Goal: Task Accomplishment & Management: Manage account settings

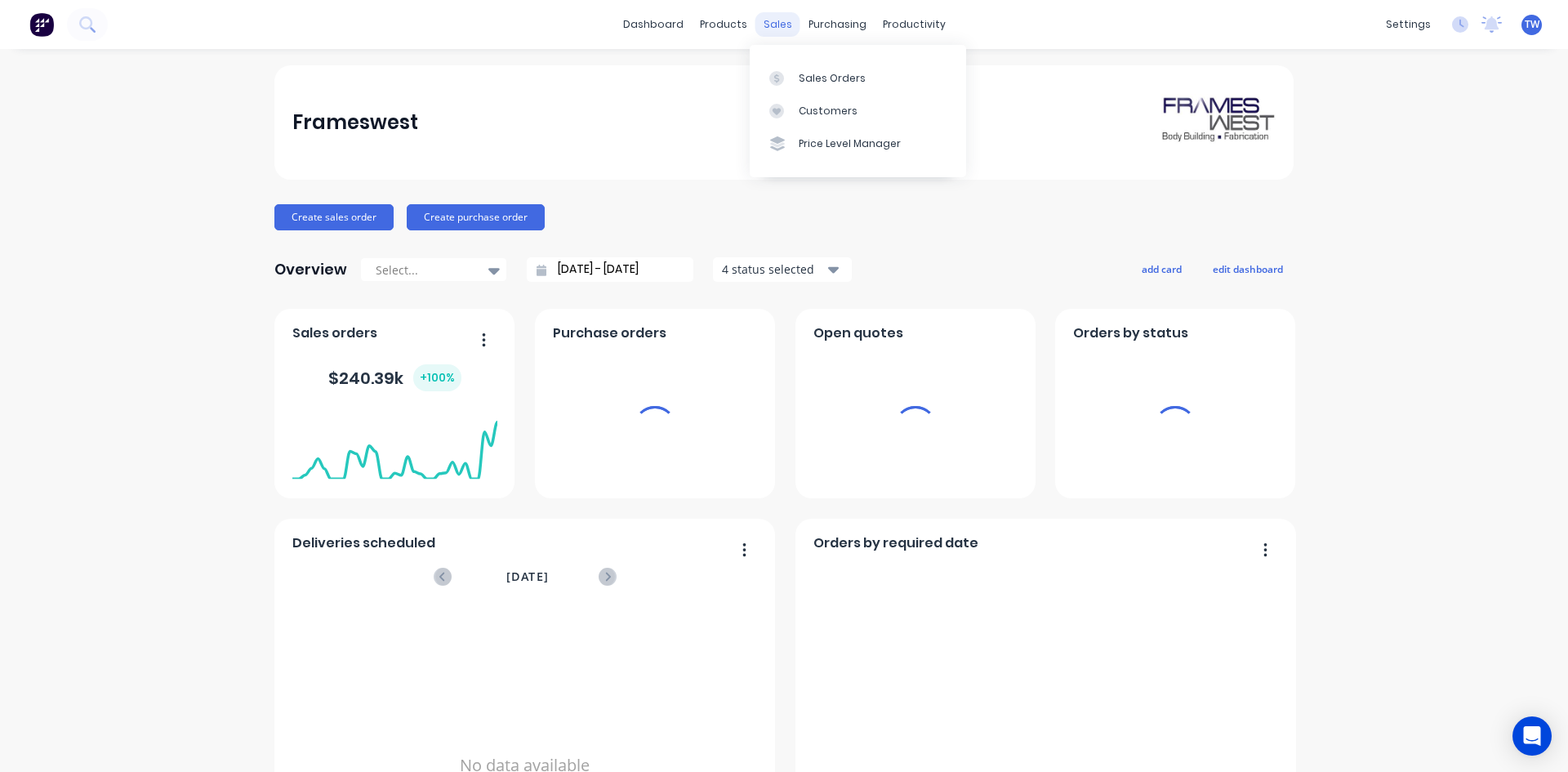
click at [777, 30] on div "sales" at bounding box center [778, 24] width 45 height 25
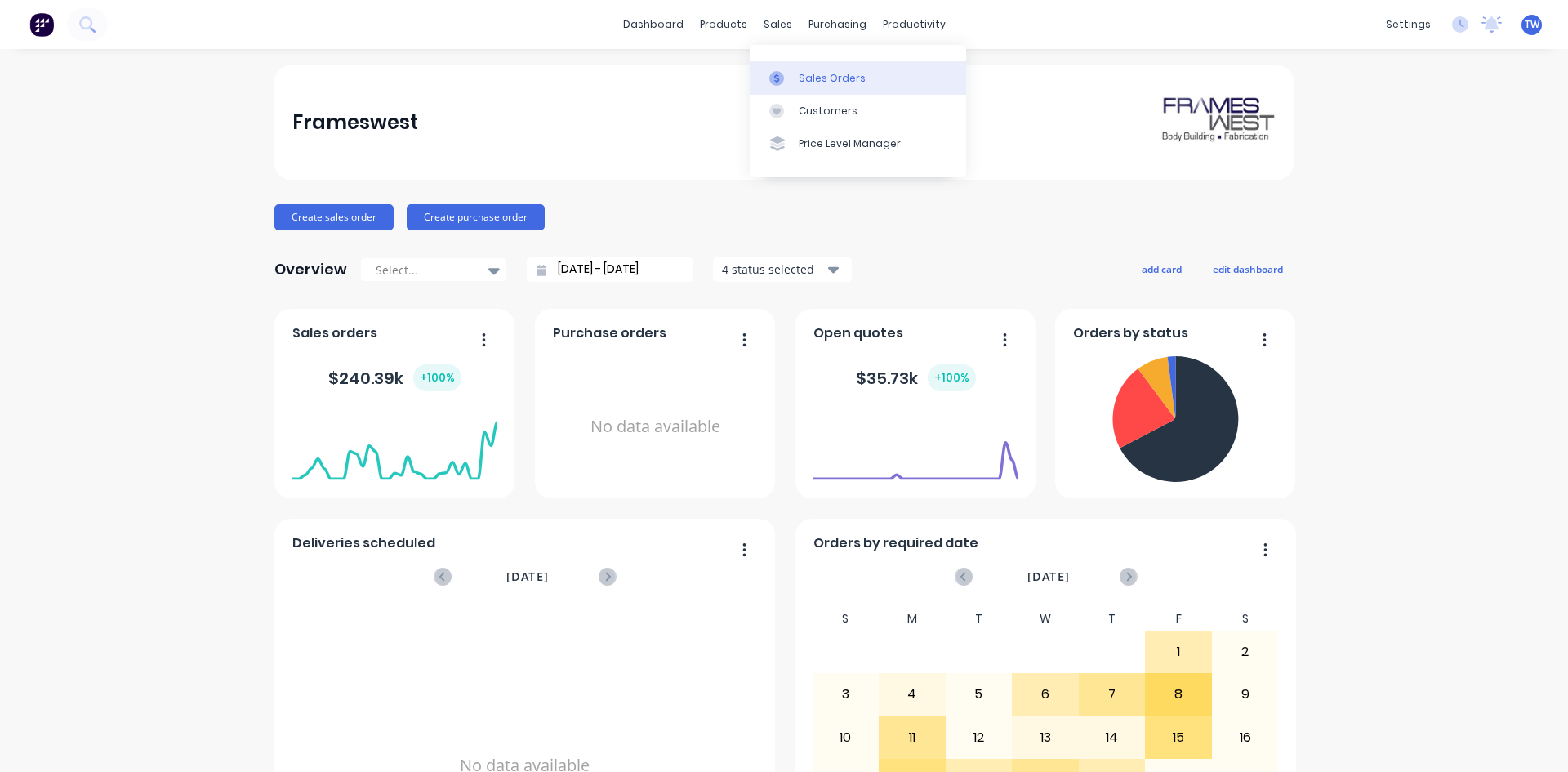
click at [812, 81] on div "Sales Orders" at bounding box center [832, 78] width 67 height 15
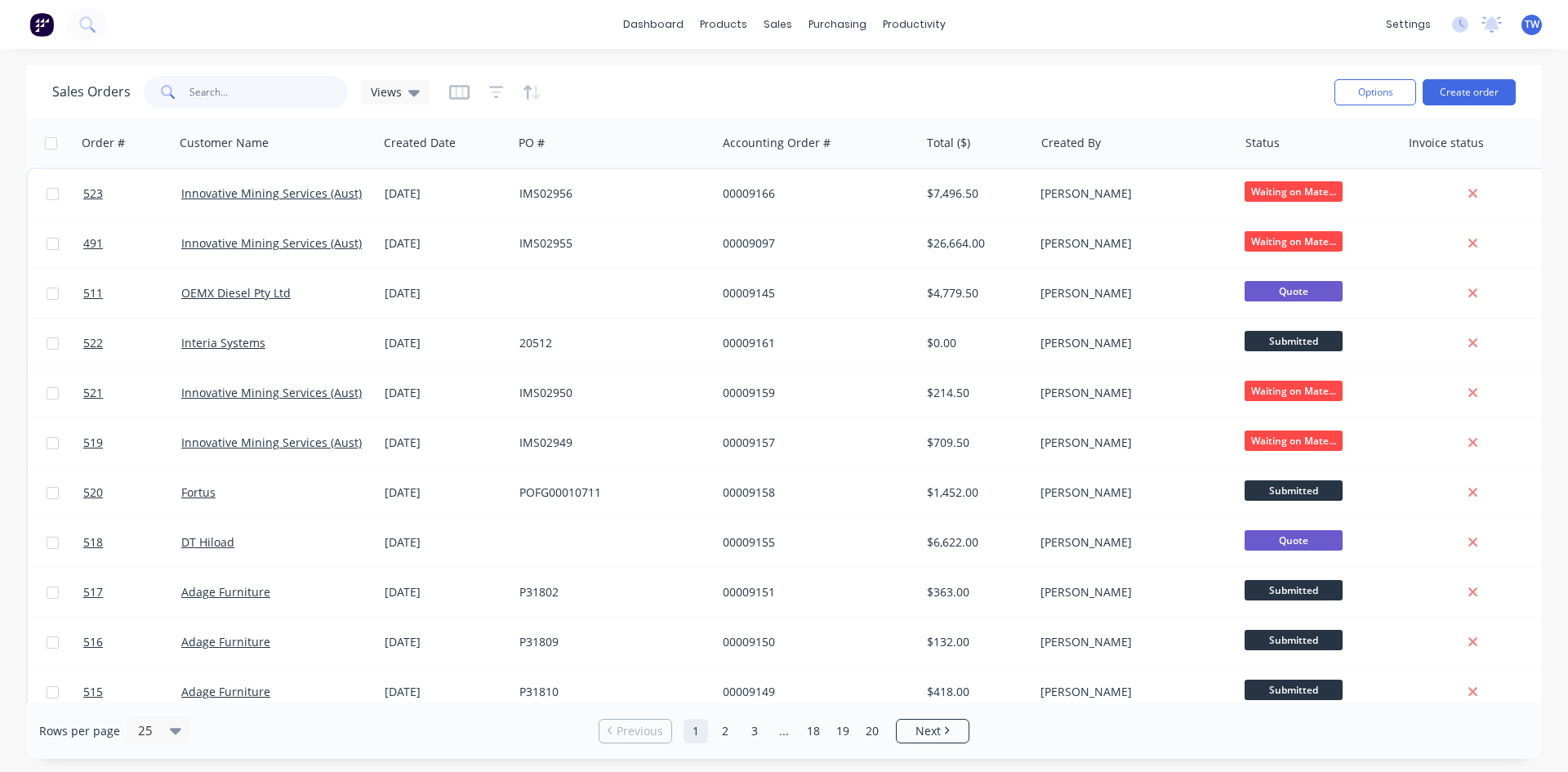
click at [227, 86] on input "text" at bounding box center [269, 91] width 159 height 32
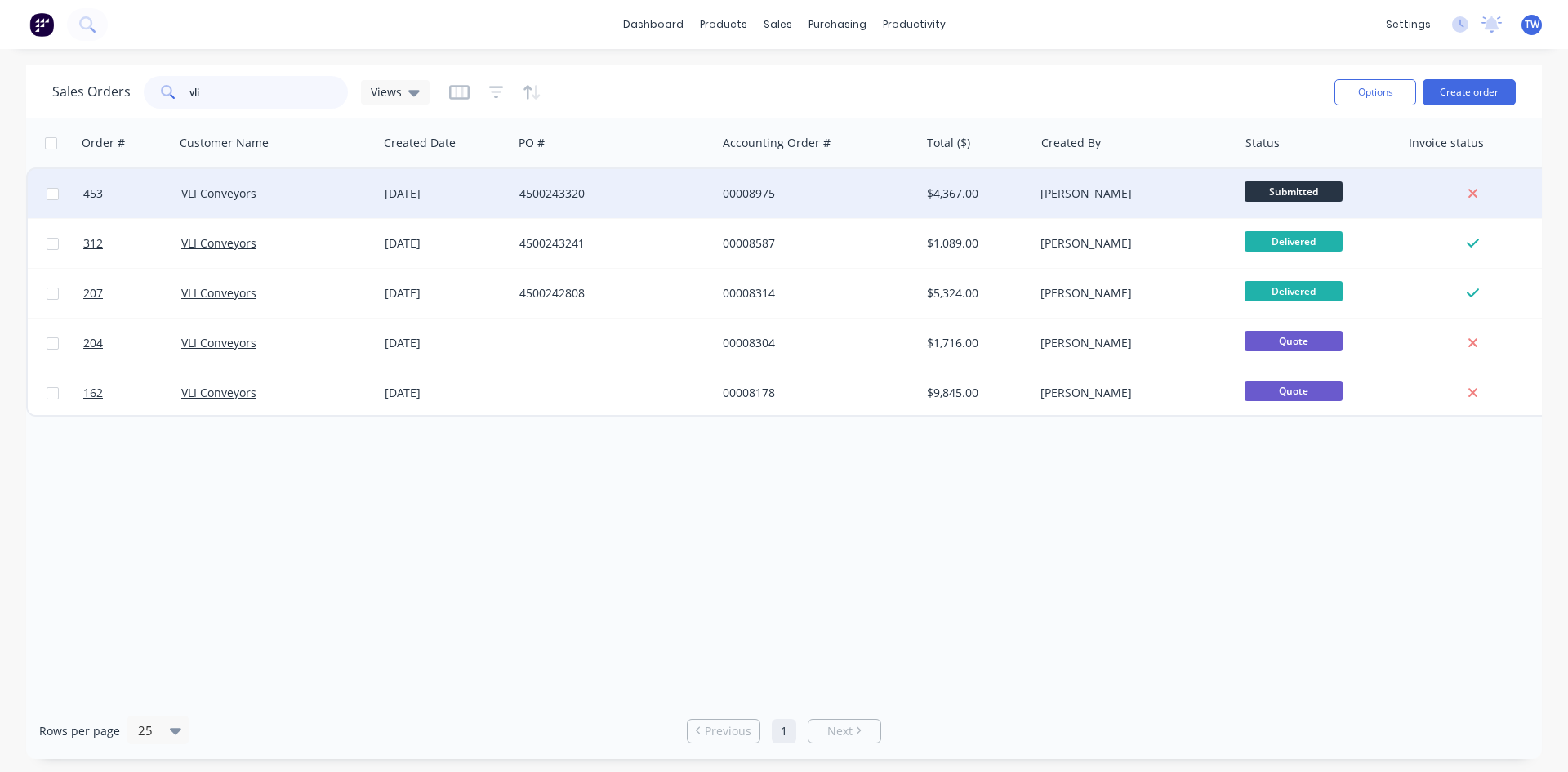
type input "vli"
click at [1008, 205] on div "$4,367.00" at bounding box center [977, 193] width 114 height 49
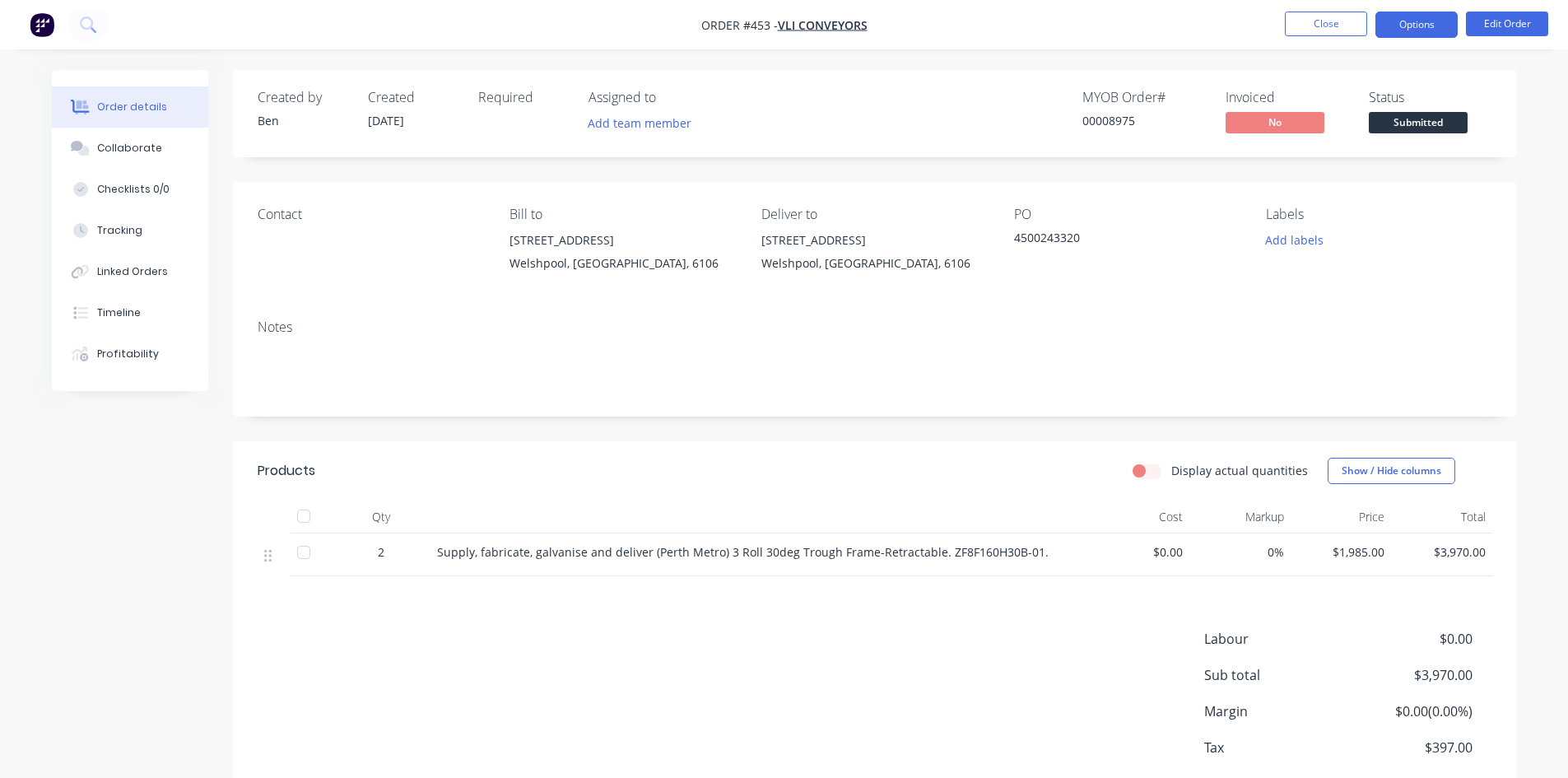
click at [1426, 23] on button "Options" at bounding box center [1417, 25] width 82 height 27
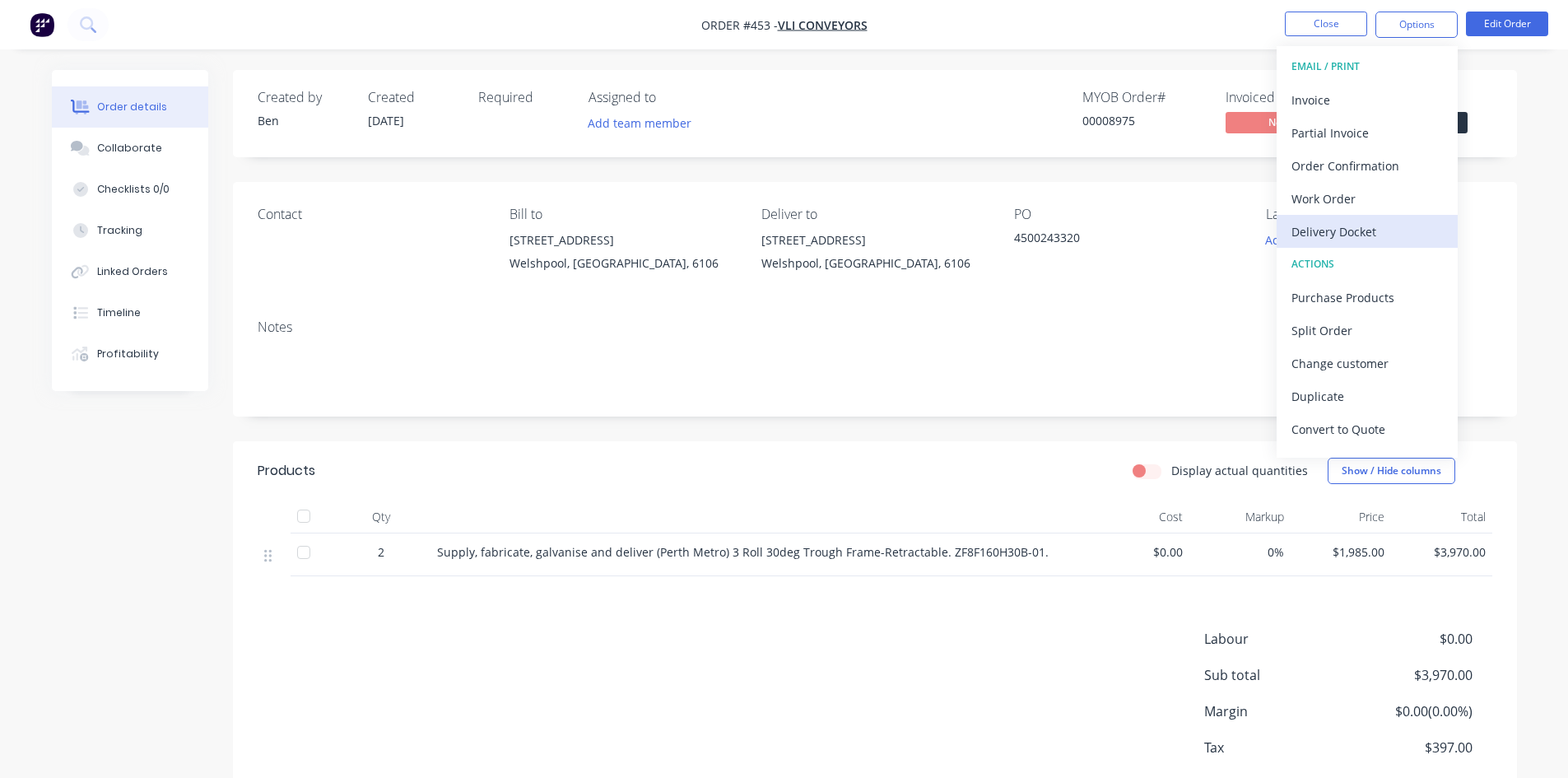
click at [1338, 240] on div "Delivery Docket" at bounding box center [1367, 232] width 151 height 24
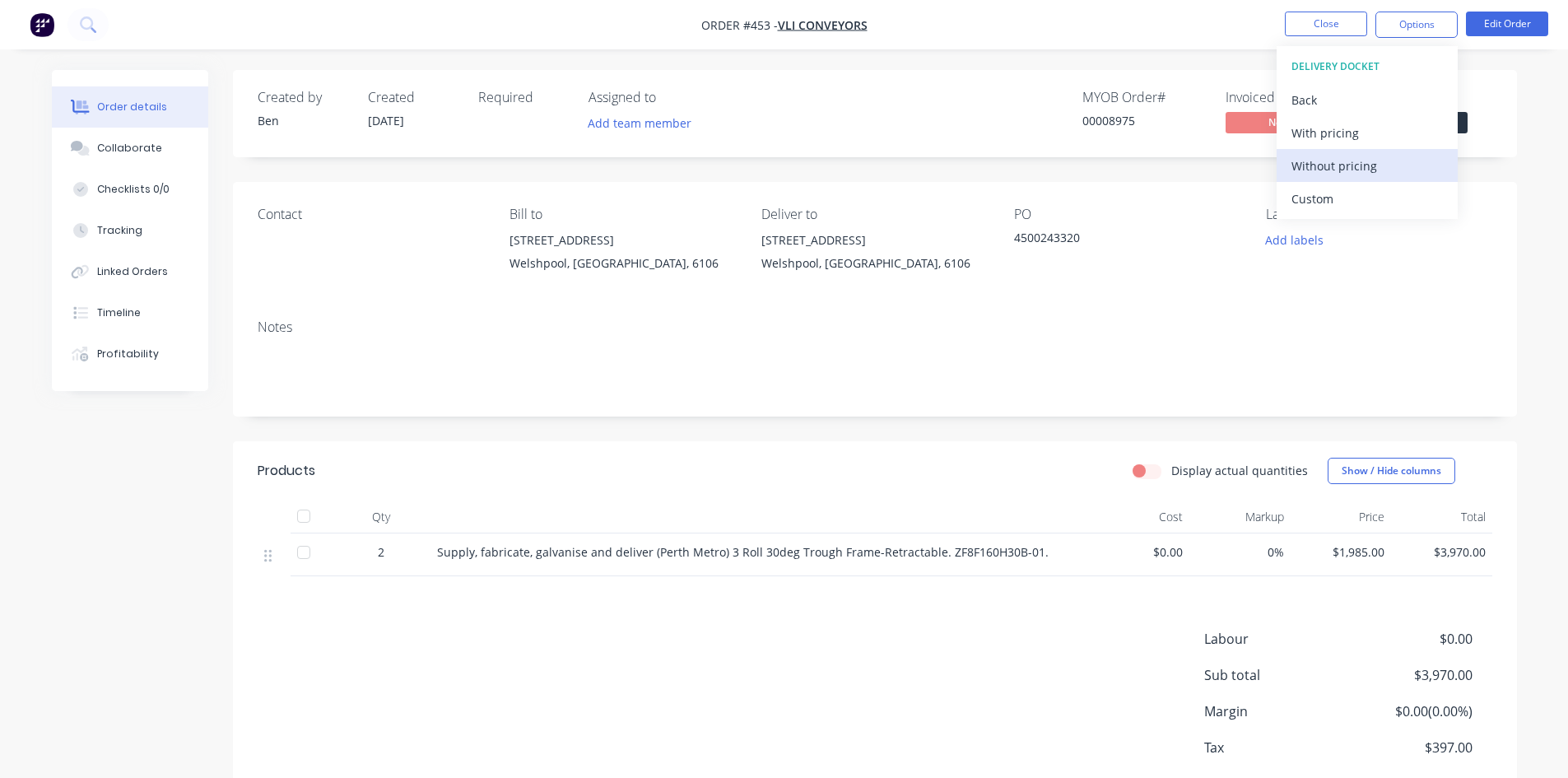
click at [1345, 164] on div "Without pricing" at bounding box center [1367, 166] width 151 height 24
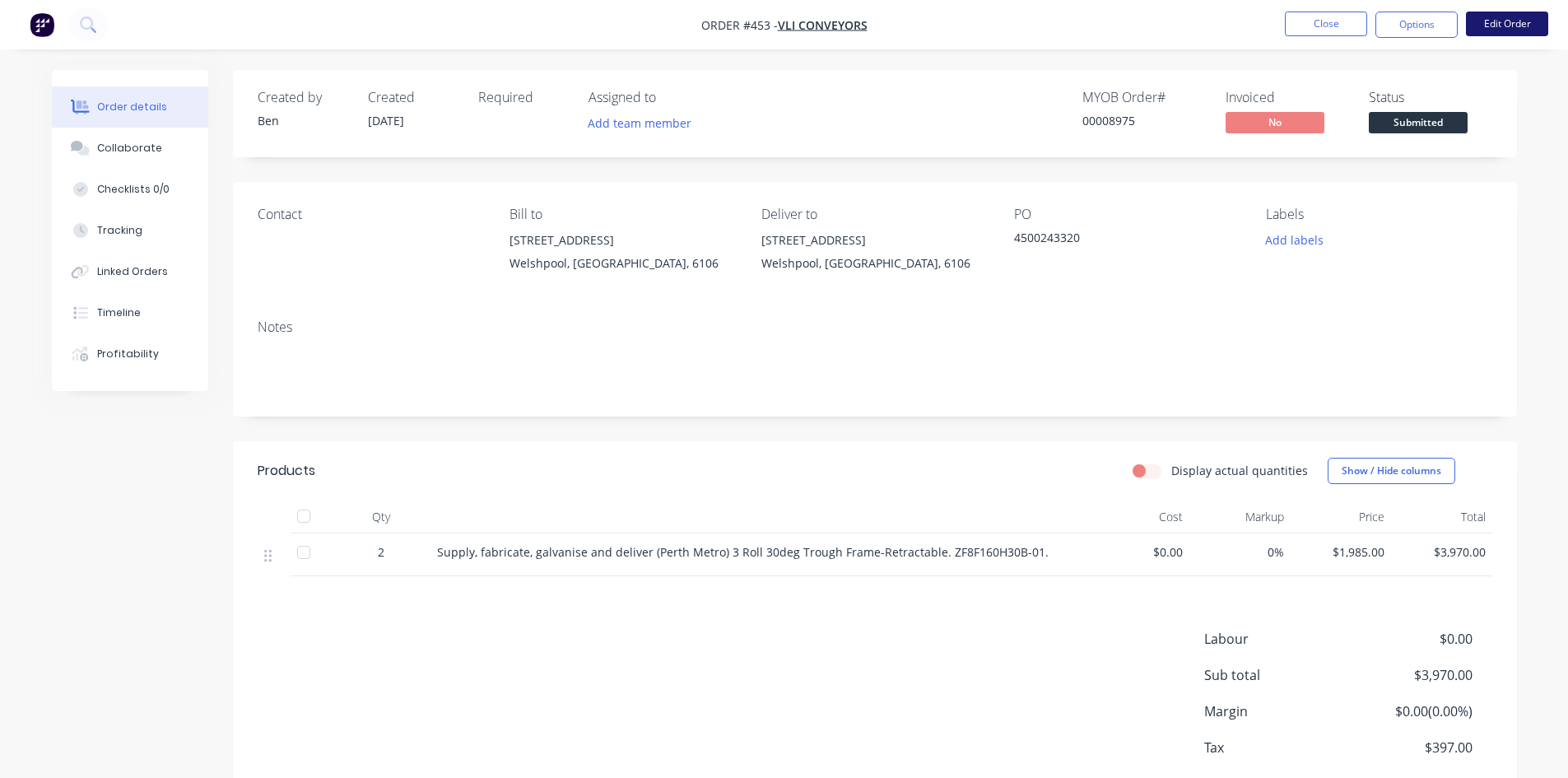
click at [1500, 26] on button "Edit Order" at bounding box center [1507, 24] width 82 height 25
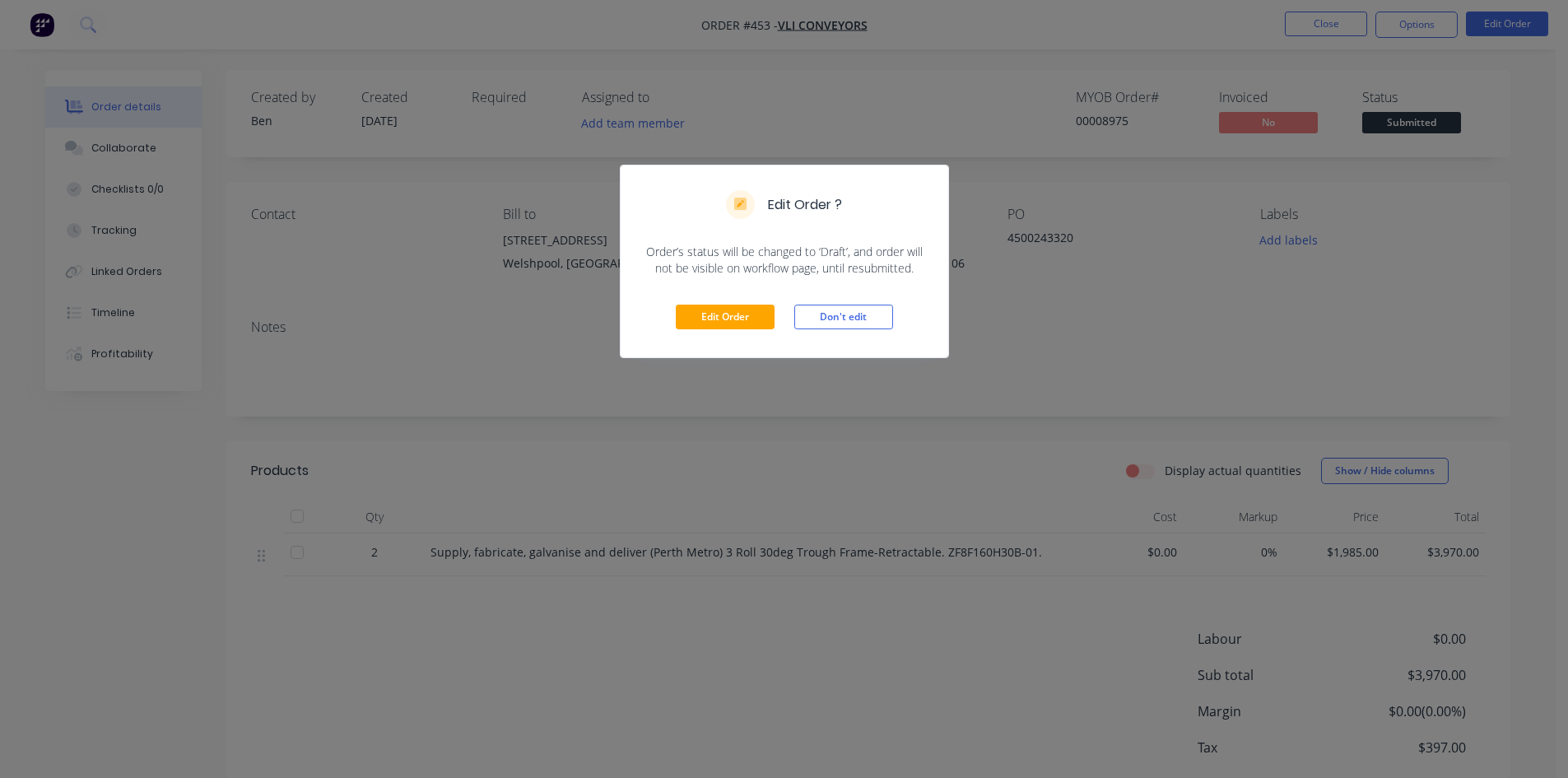
click at [1320, 22] on div "Edit Order ? Order’s status will be changed to ‘Draft’, and order will not be v…" at bounding box center [784, 389] width 1568 height 778
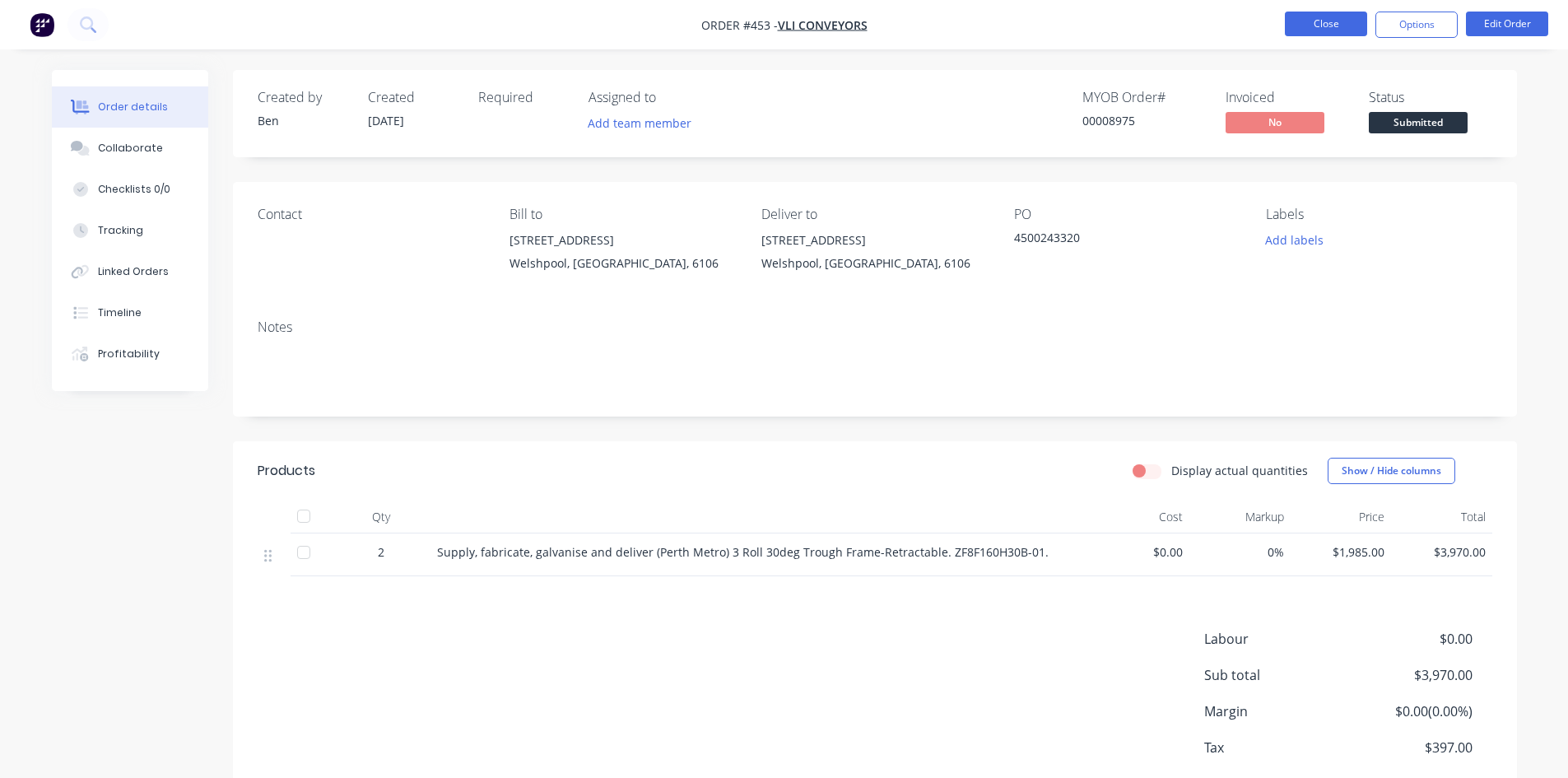
click at [1323, 27] on button "Close" at bounding box center [1325, 24] width 82 height 25
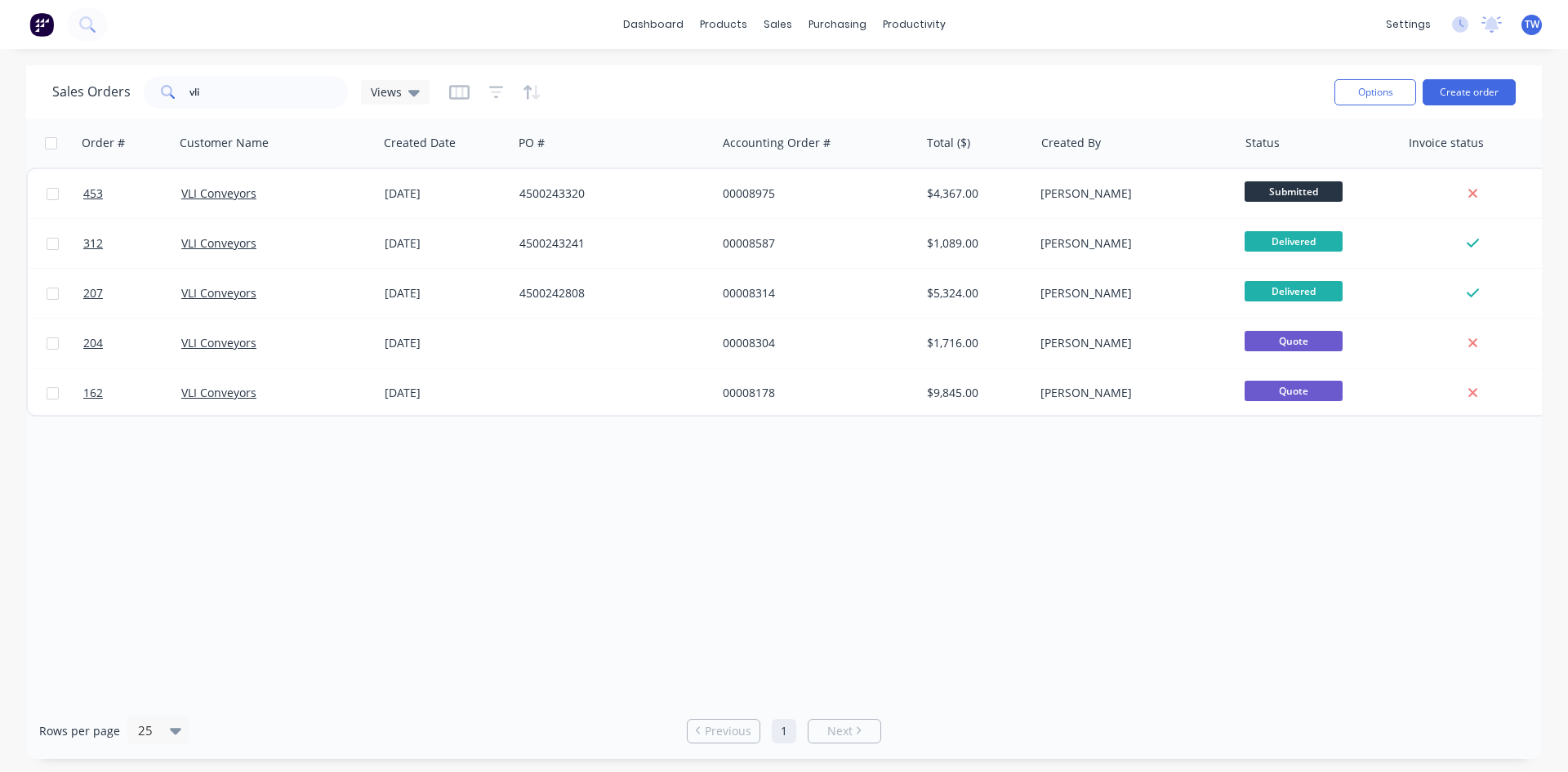
click at [1530, 25] on span "TW" at bounding box center [1532, 24] width 15 height 15
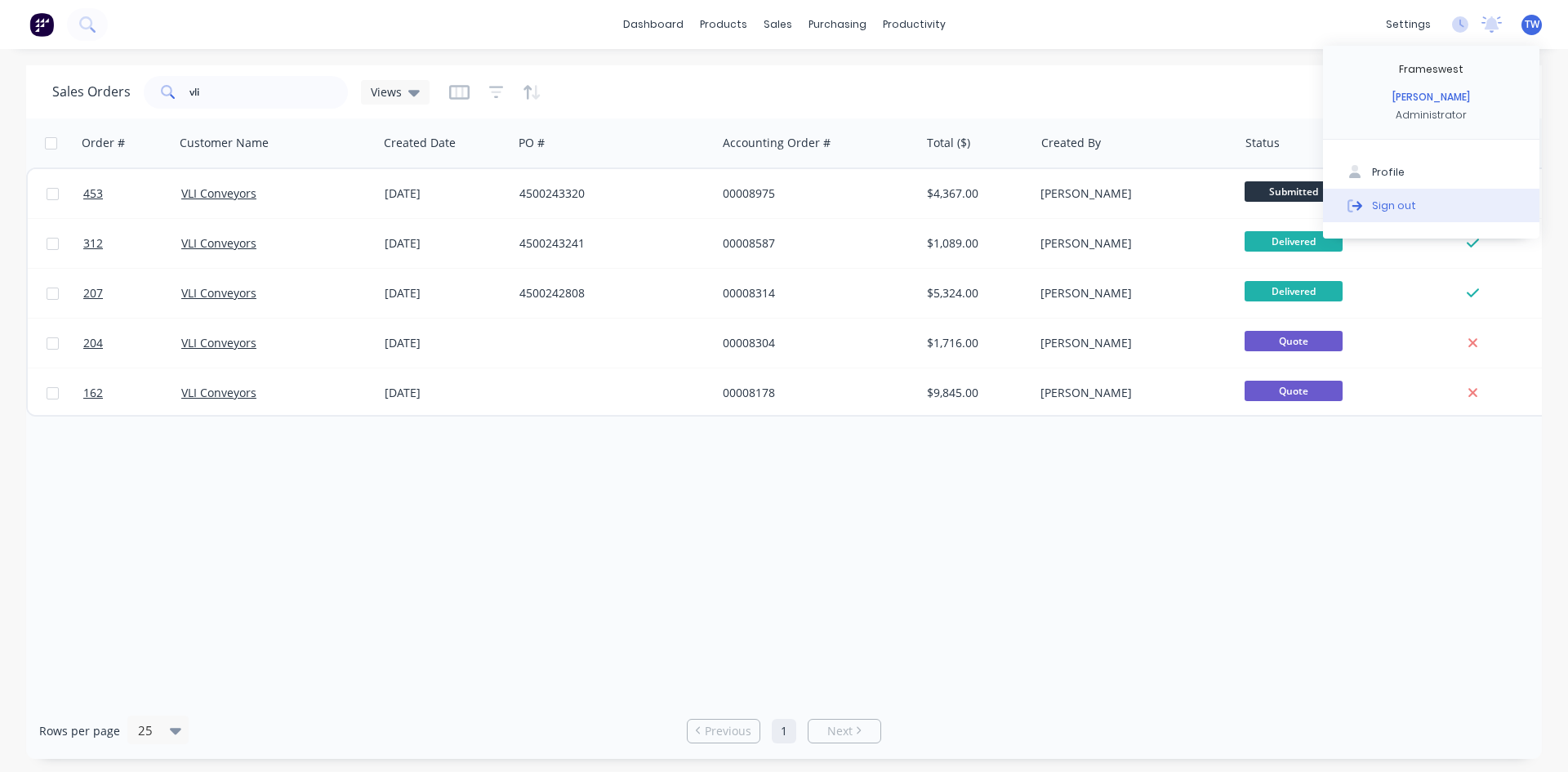
click at [1447, 207] on button "Sign out" at bounding box center [1431, 204] width 216 height 32
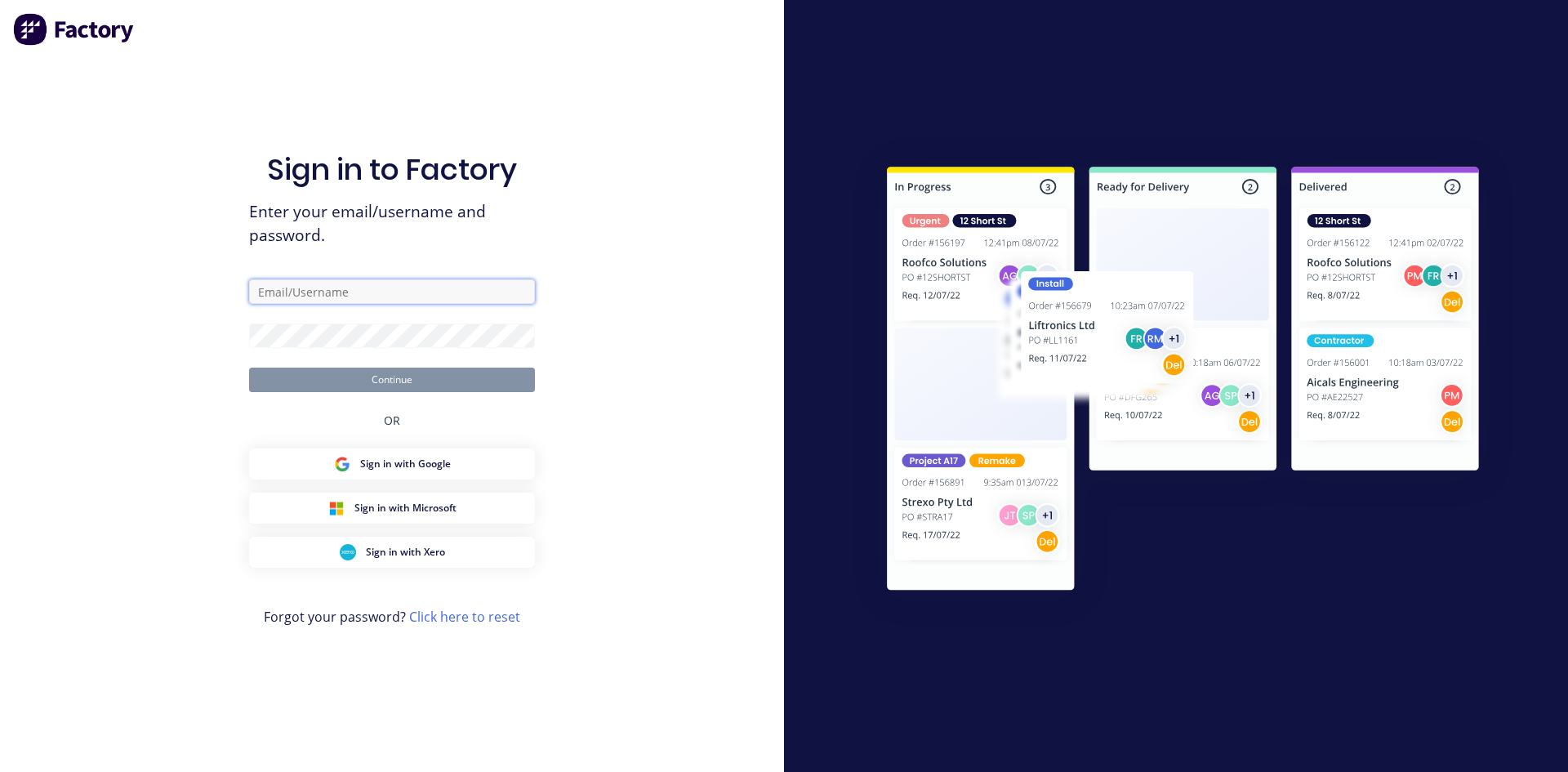
type input "[PERSON_NAME][EMAIL_ADDRESS][DOMAIN_NAME]"
